Goal: Information Seeking & Learning: Learn about a topic

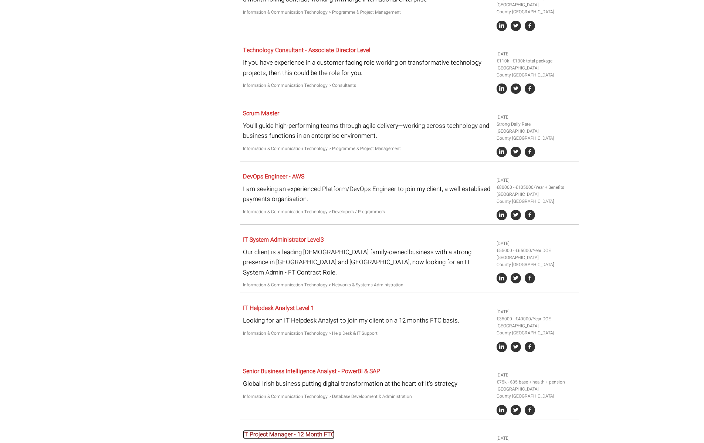
scroll to position [1359, 0]
